Goal: Find specific page/section: Find specific page/section

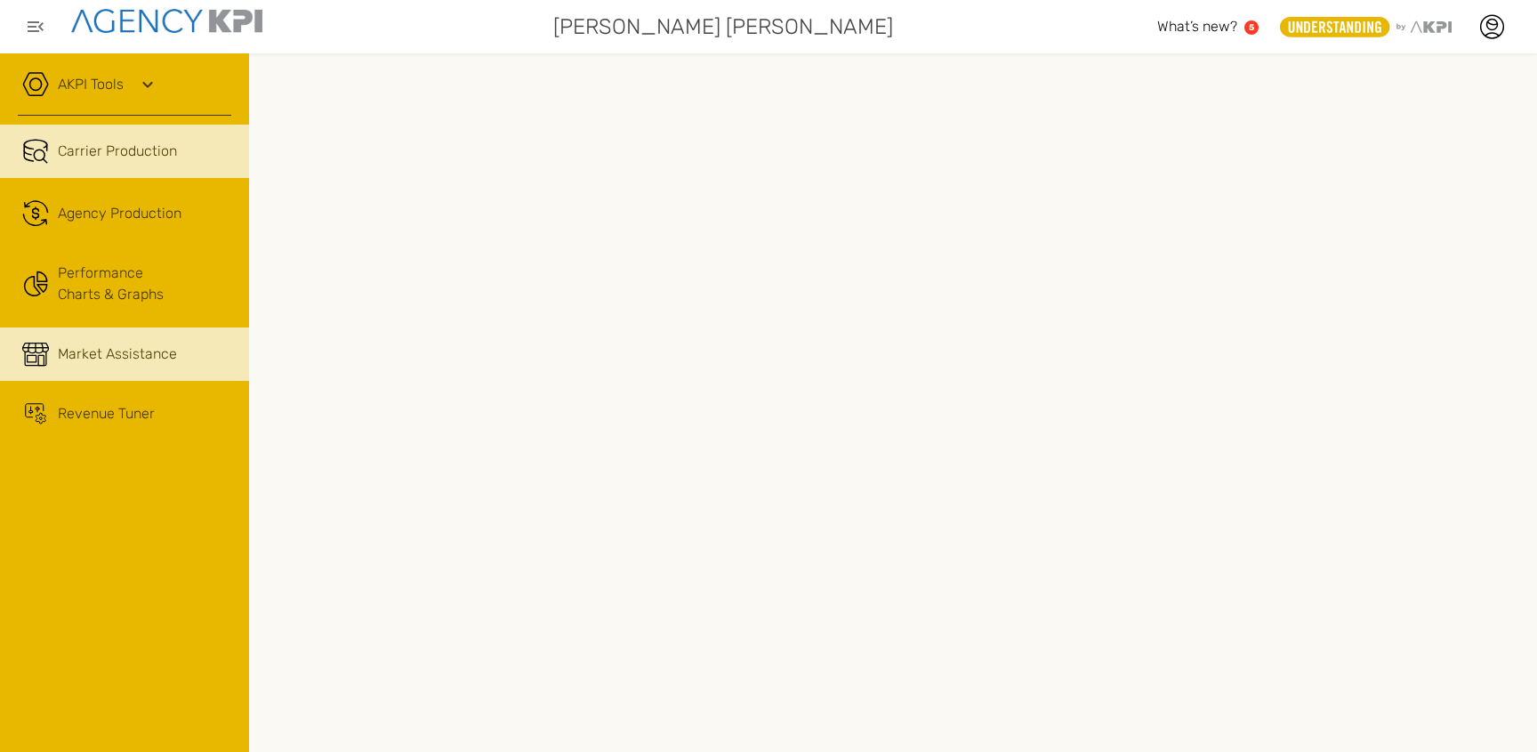
click at [132, 352] on span "Market Assistance" at bounding box center [117, 353] width 119 height 21
